Goal: Information Seeking & Learning: Learn about a topic

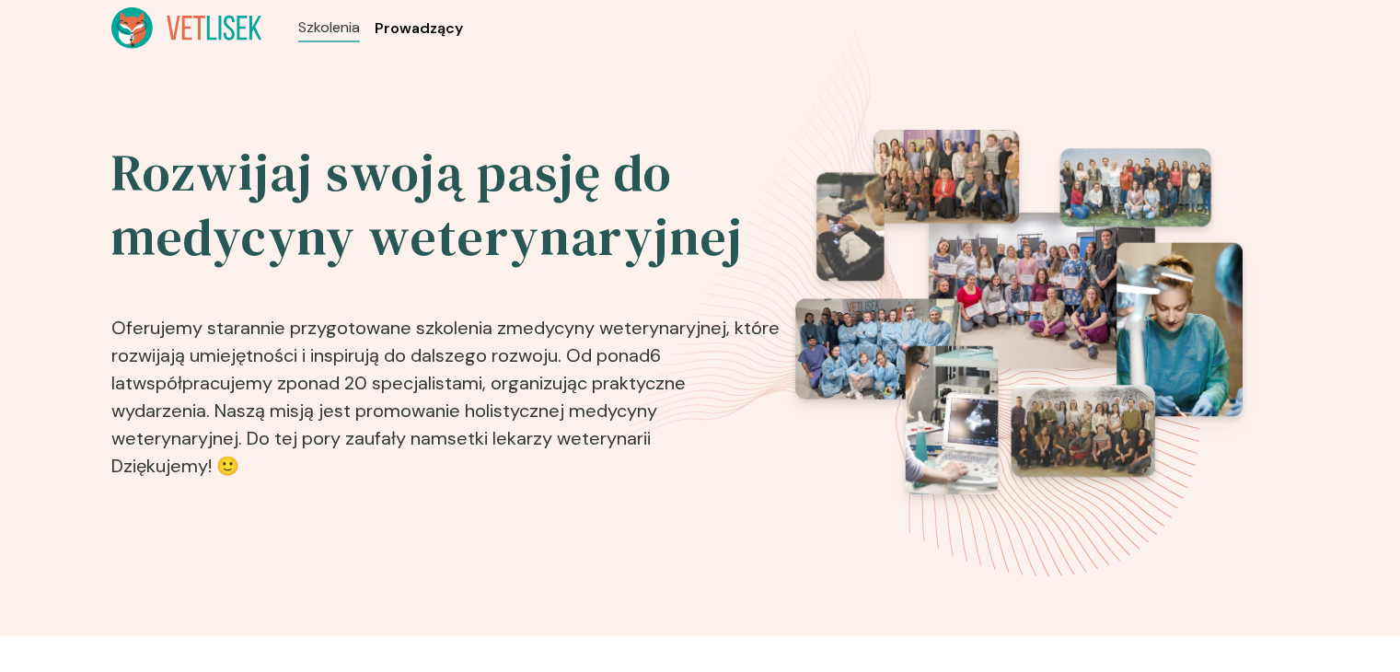
click at [448, 27] on span "Prowadzący" at bounding box center [419, 28] width 88 height 22
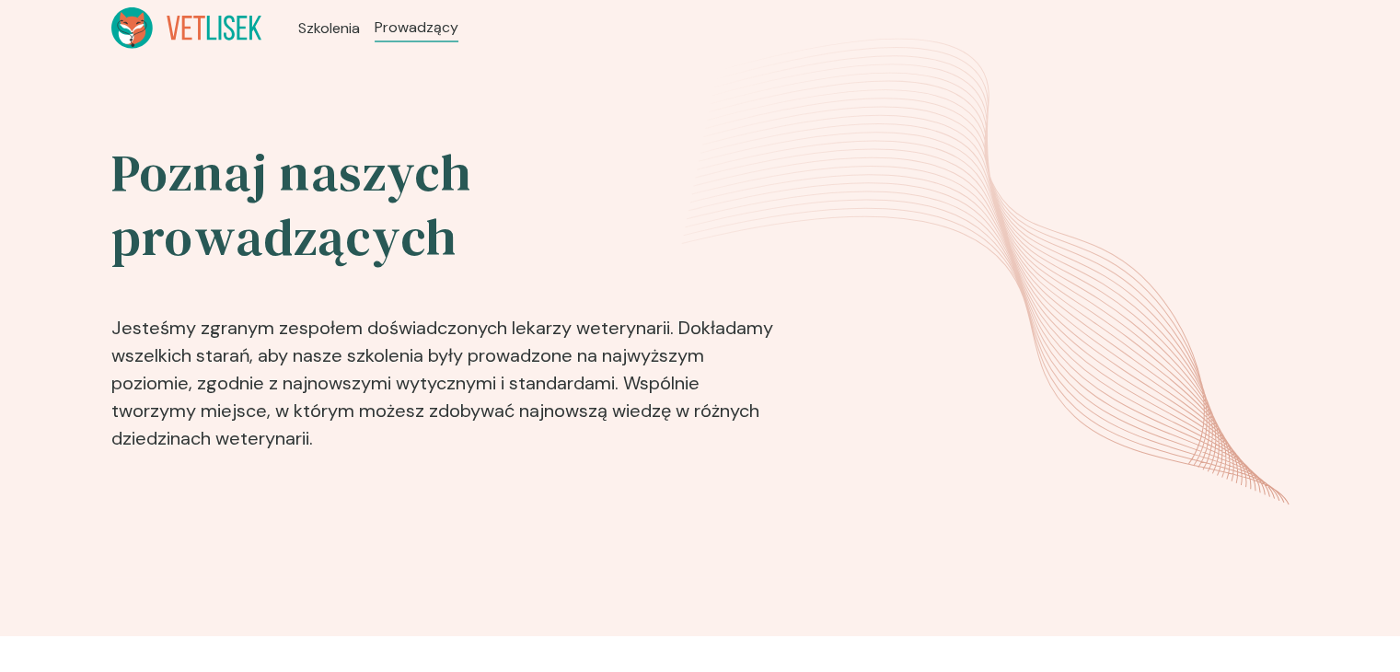
click at [361, 22] on ul "Szkolenia Prowadzący" at bounding box center [378, 27] width 234 height 41
click at [350, 25] on span "Szkolenia" at bounding box center [331, 28] width 67 height 22
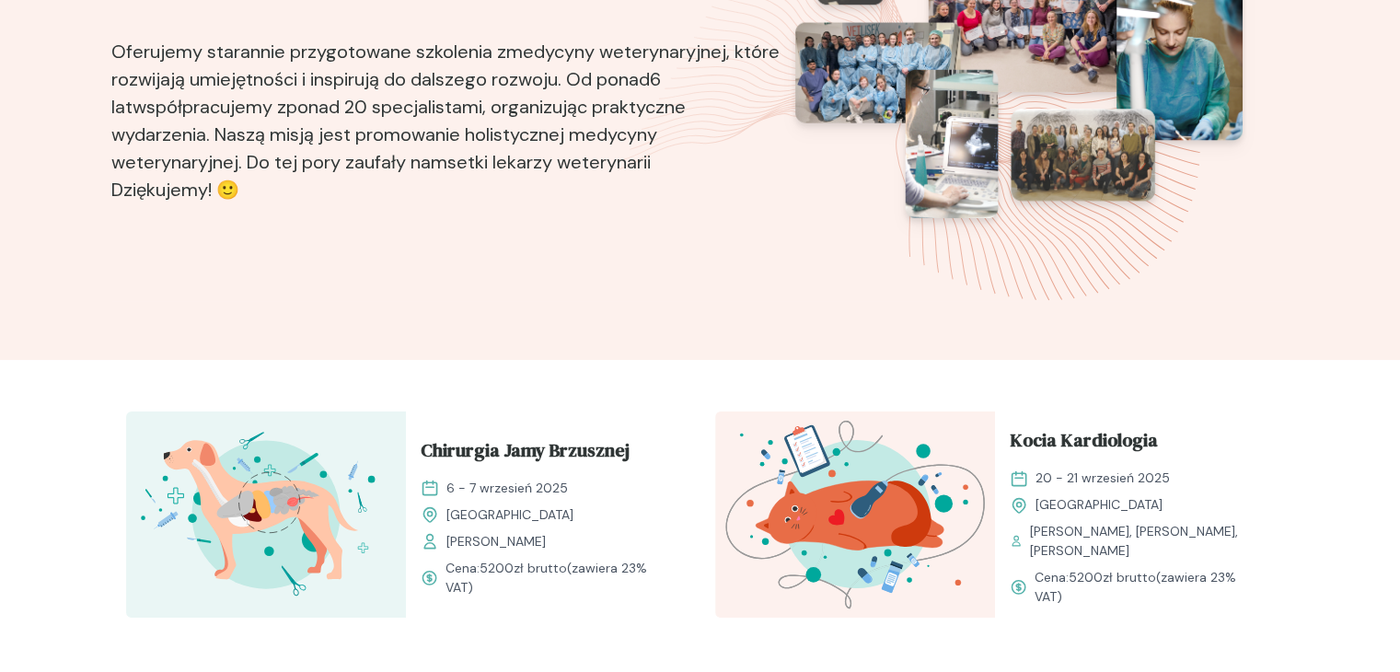
scroll to position [460, 0]
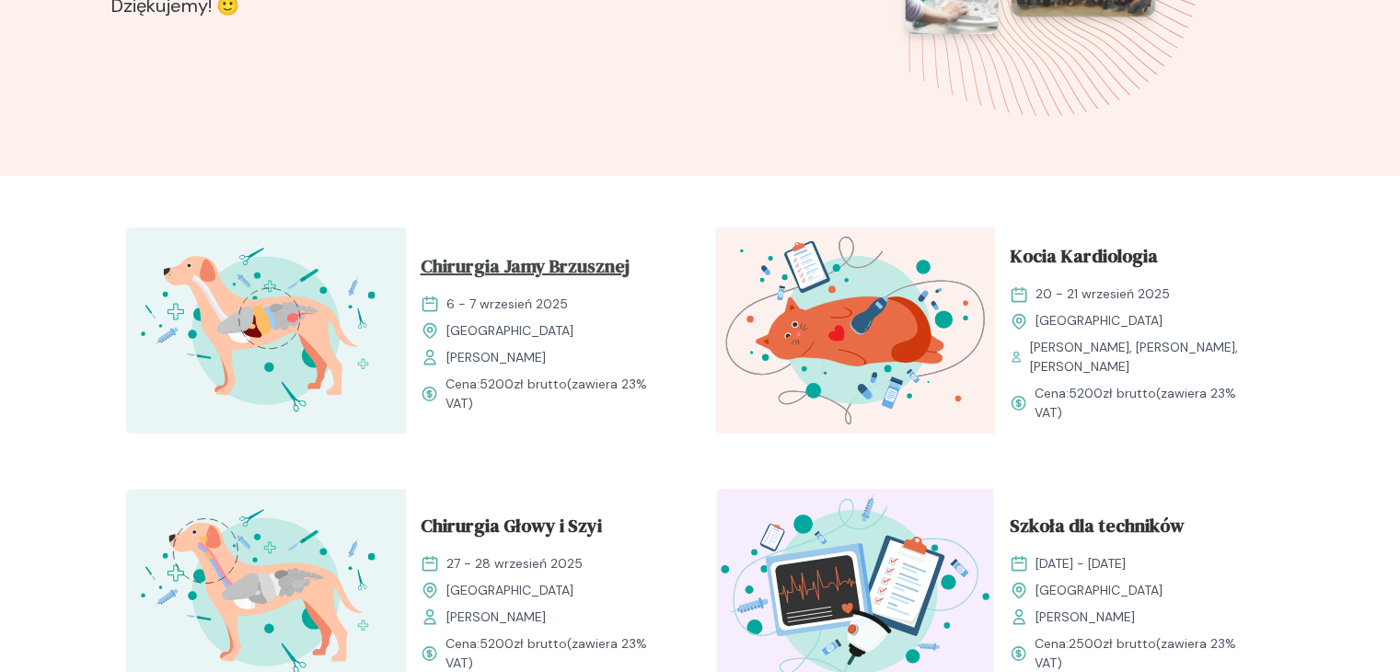
click at [490, 266] on span "Chirurgia Jamy Brzusznej" at bounding box center [525, 269] width 209 height 35
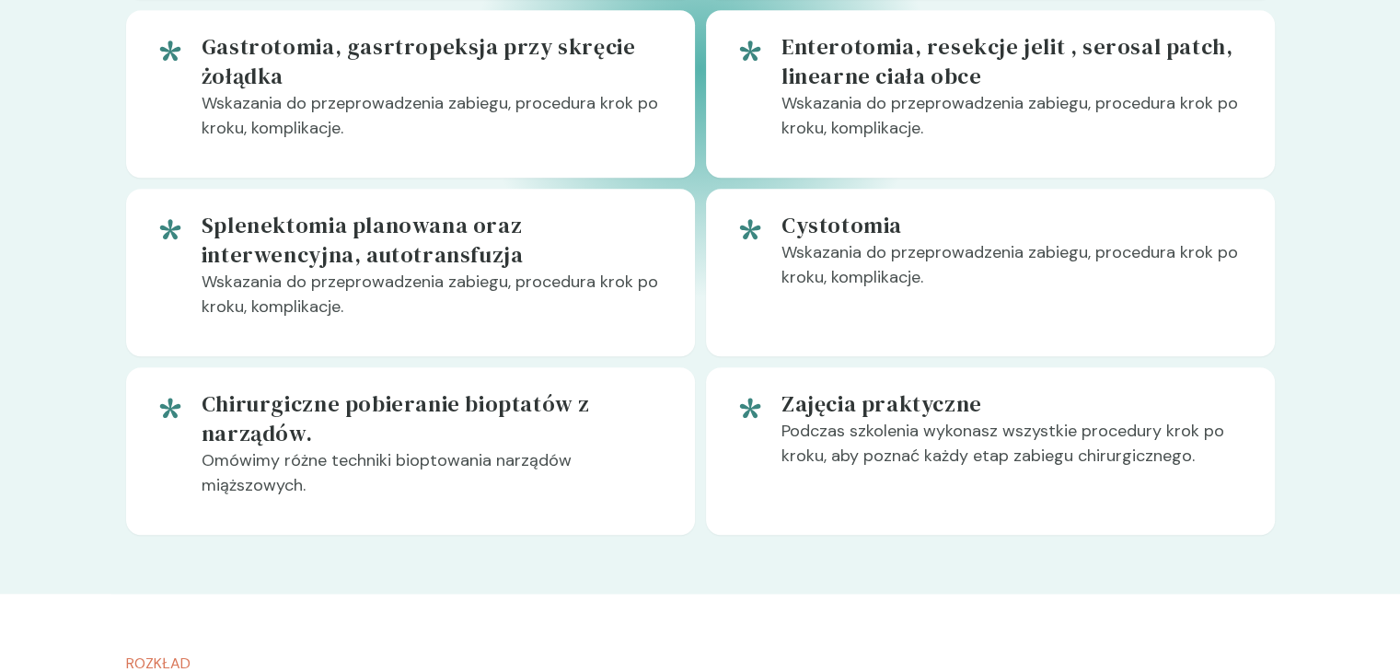
scroll to position [1933, 0]
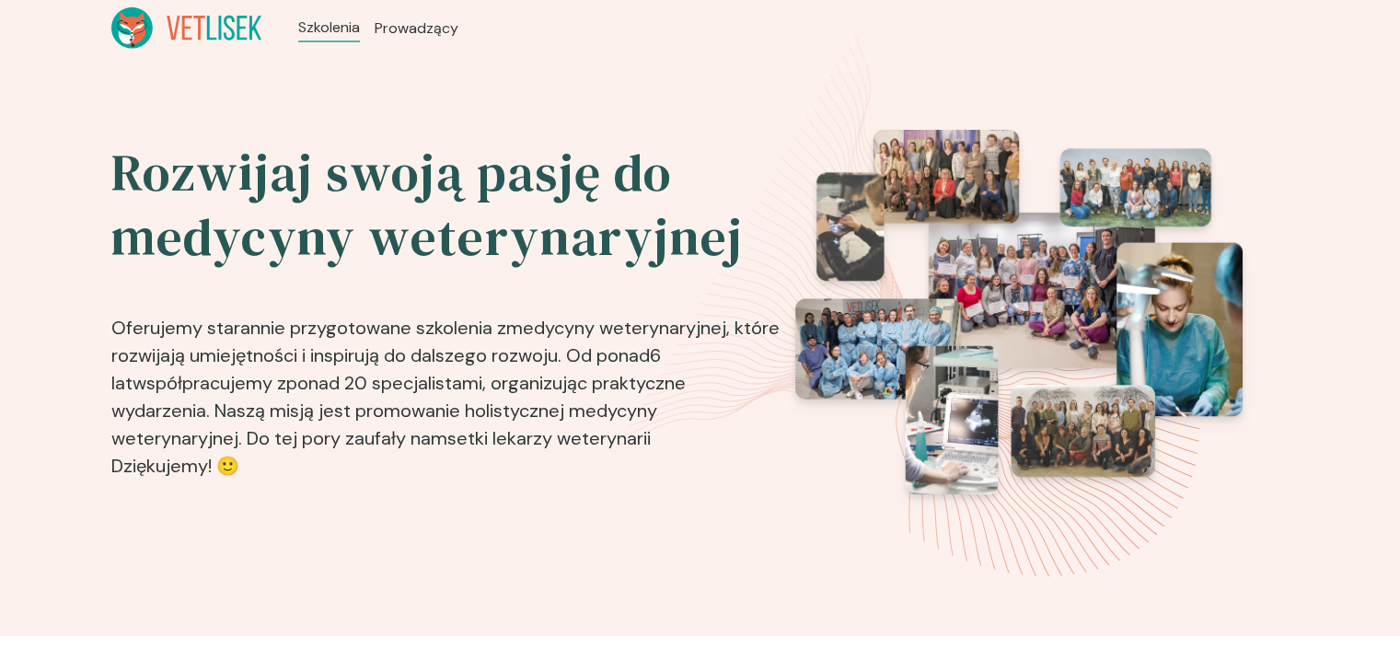
click at [29, 3] on header "Szkolenia Prowadzący" at bounding box center [700, 28] width 1400 height 56
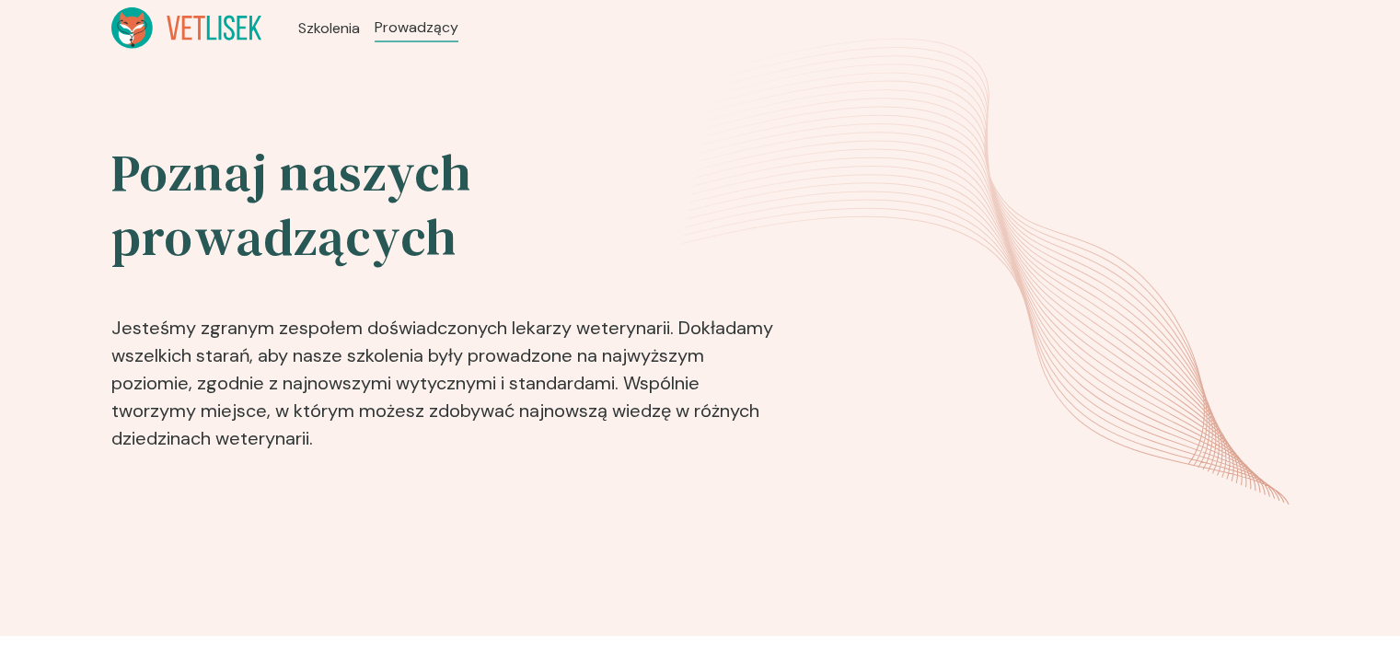
click at [949, 20] on div "Szkolenia Prowadzący" at bounding box center [700, 27] width 1178 height 41
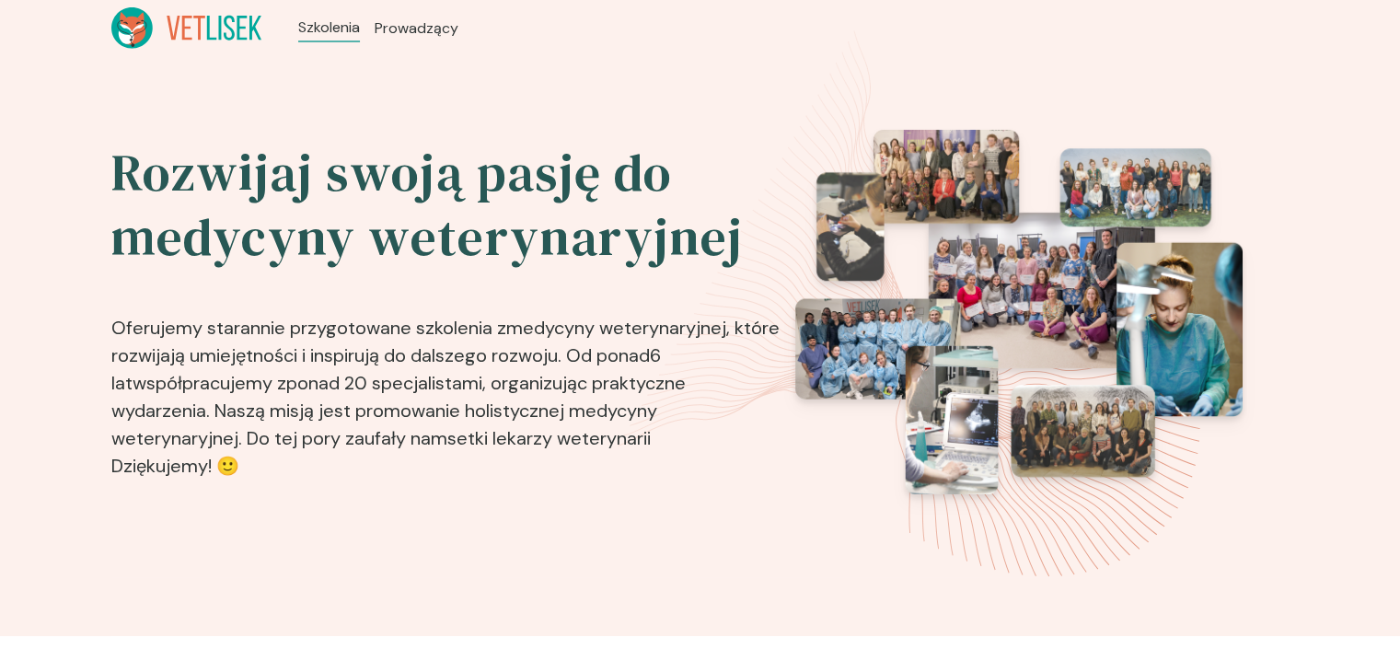
click at [179, 38] on icon at bounding box center [186, 27] width 151 height 41
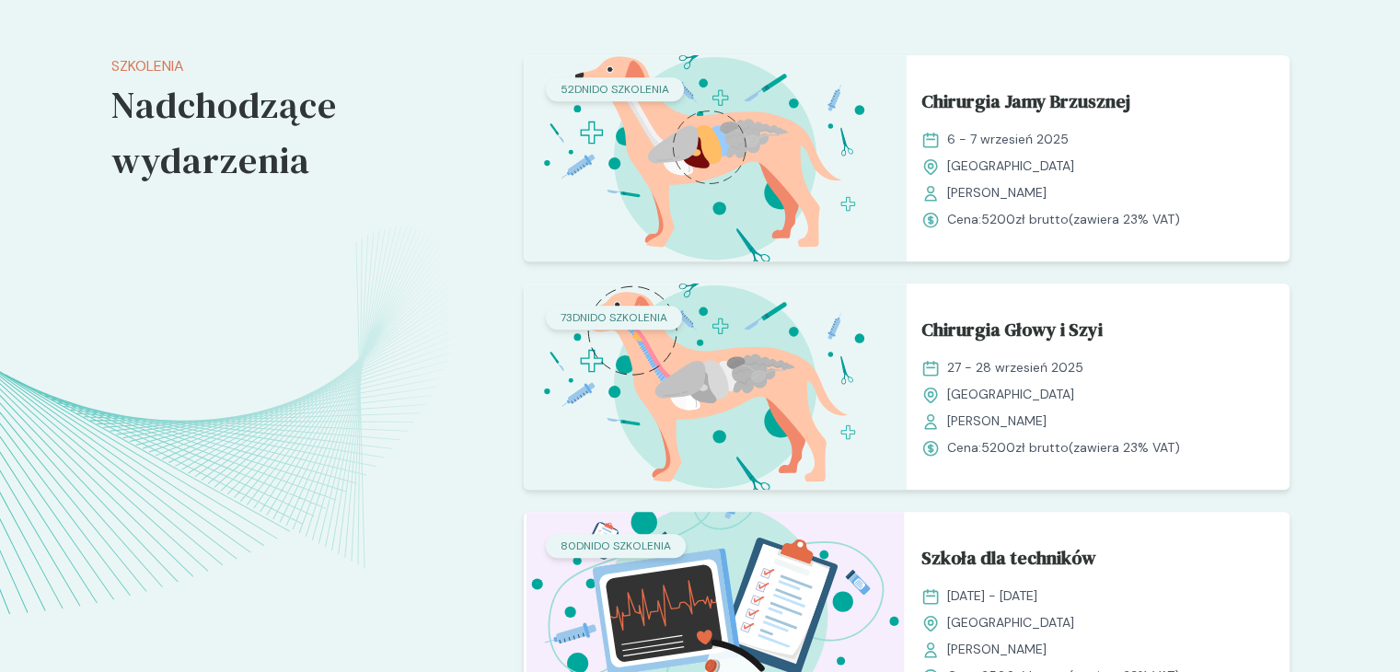
scroll to position [1196, 0]
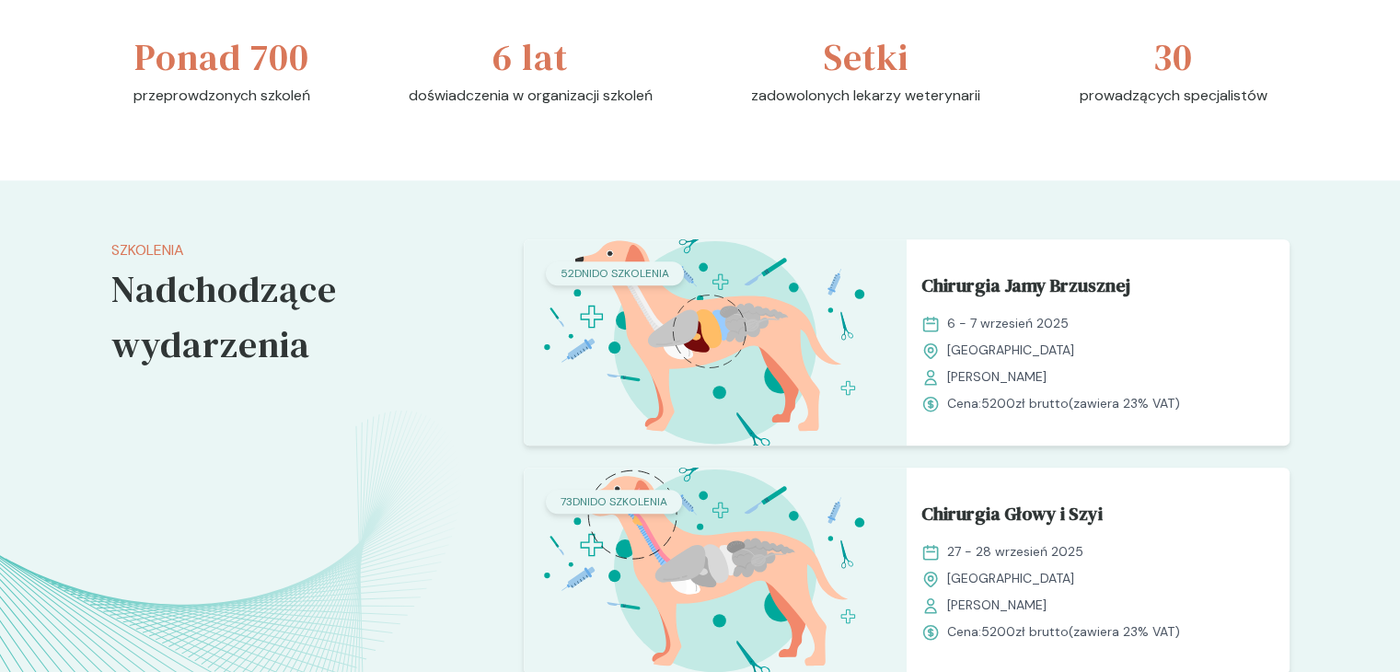
drag, startPoint x: 553, startPoint y: 285, endPoint x: 540, endPoint y: 244, distance: 43.4
click at [554, 288] on img at bounding box center [715, 342] width 383 height 206
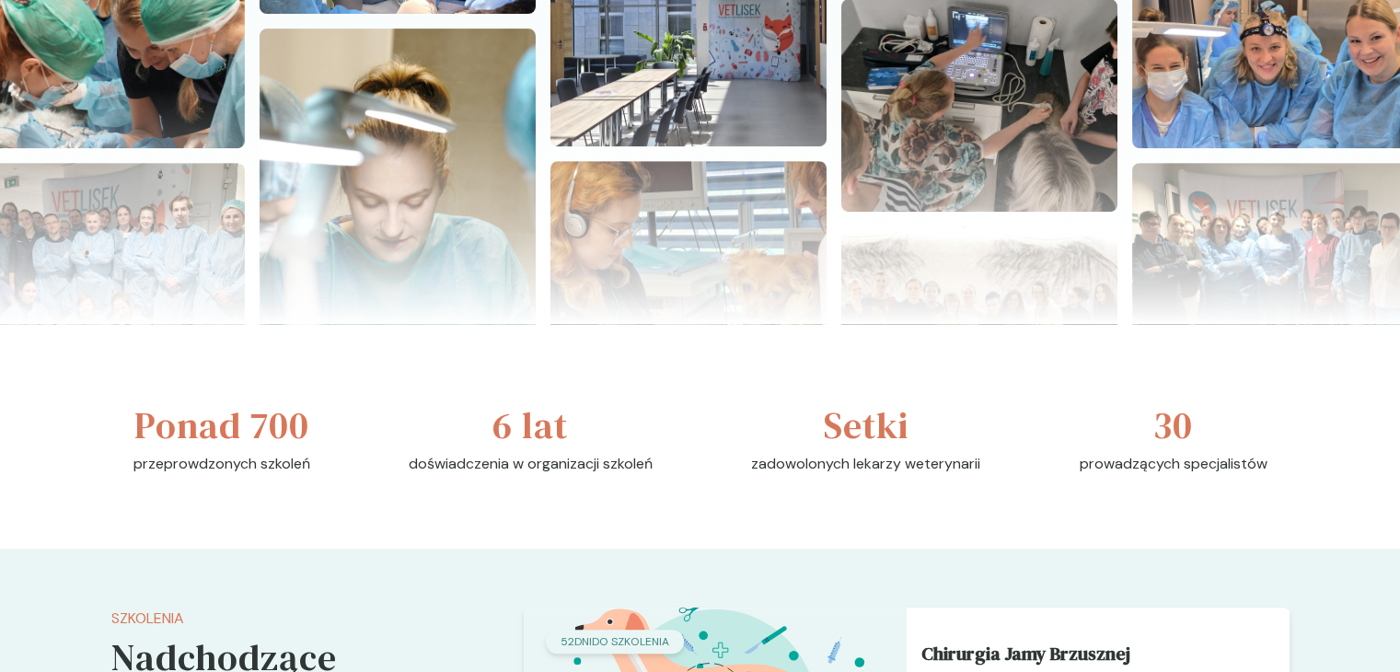
scroll to position [1288, 0]
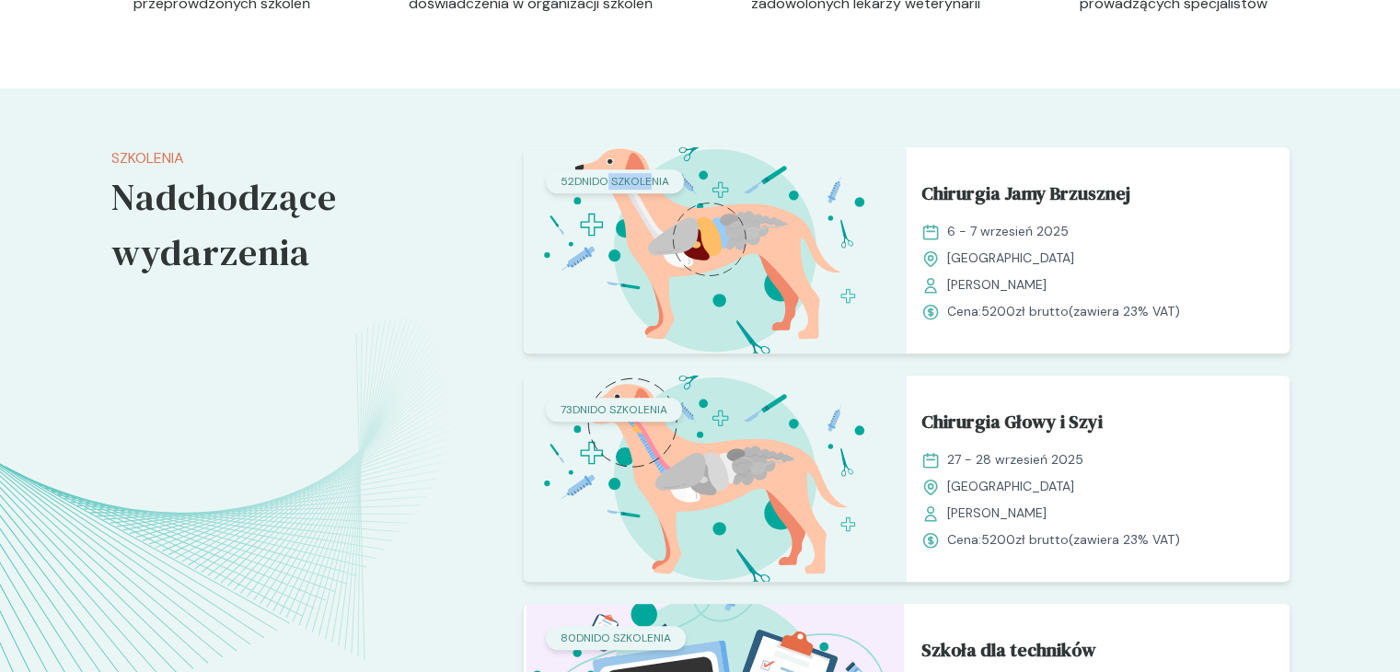
drag, startPoint x: 606, startPoint y: 181, endPoint x: 646, endPoint y: 191, distance: 40.8
click at [646, 191] on div "52 dni do szkolenia" at bounding box center [615, 181] width 138 height 24
